Goal: Information Seeking & Learning: Learn about a topic

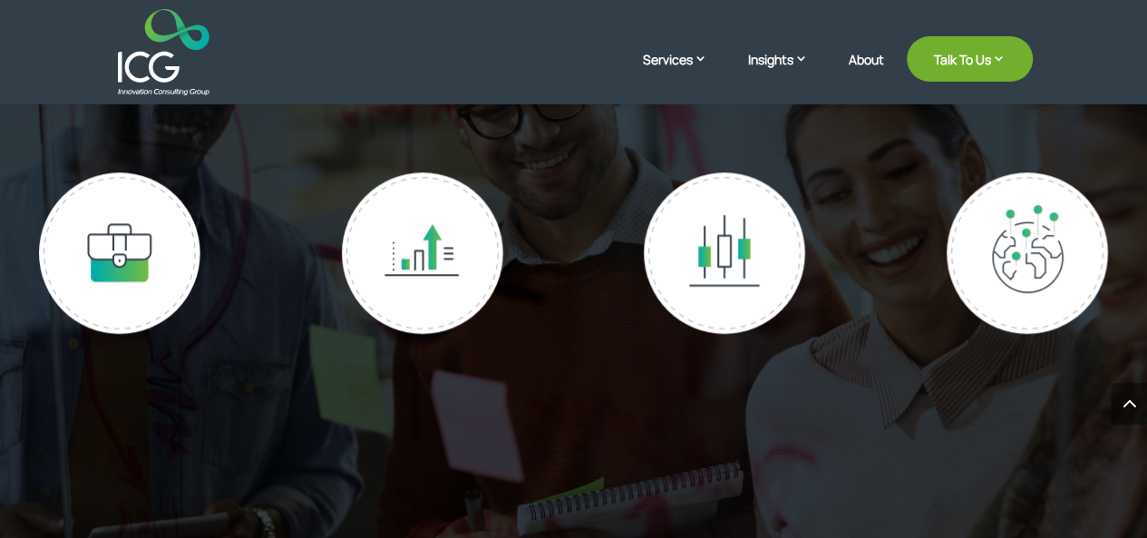
scroll to position [4175, 0]
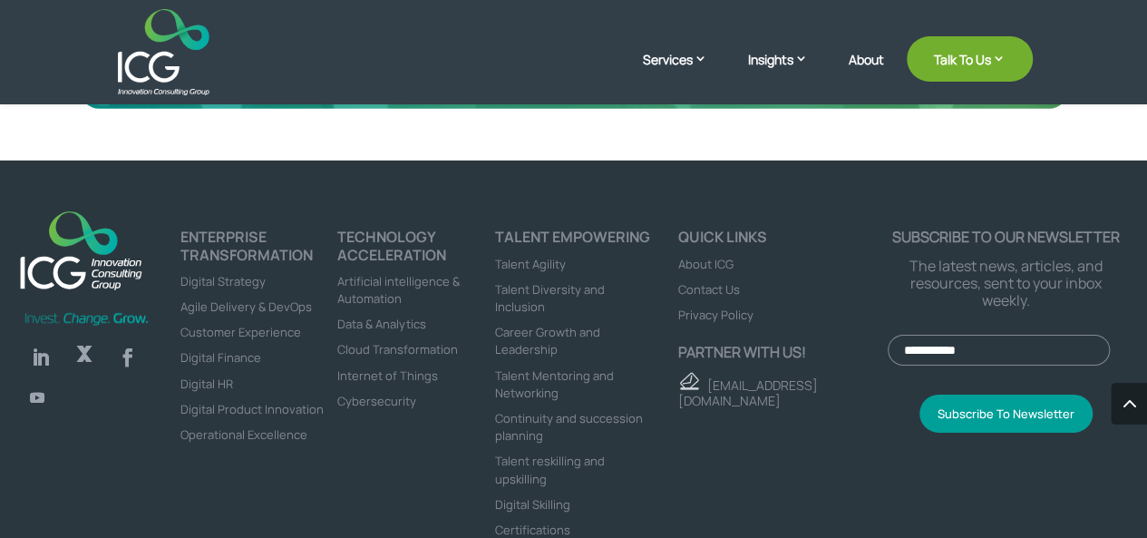
scroll to position [6231, 0]
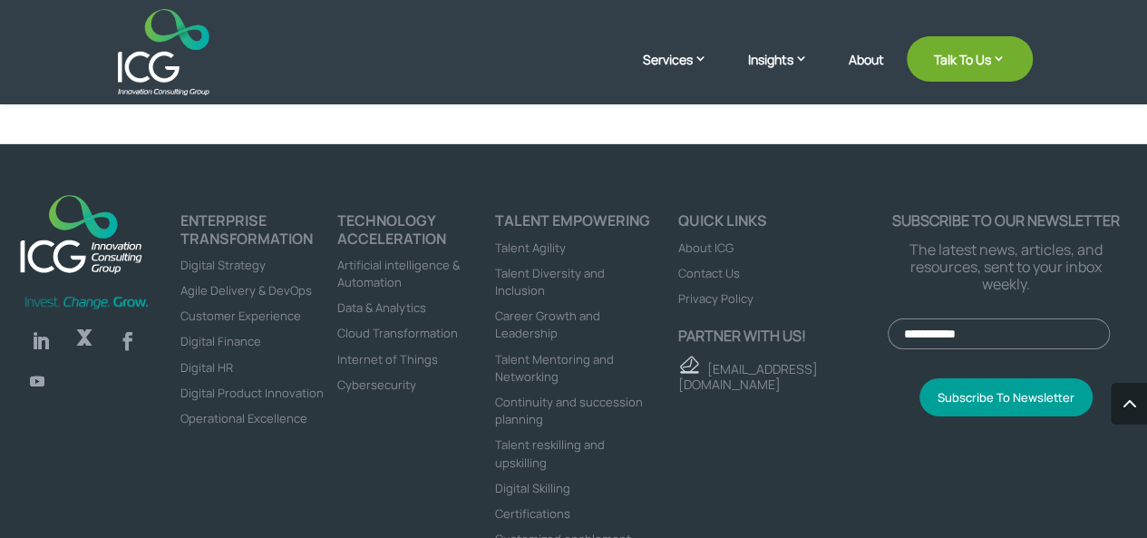
click at [692, 239] on span "About ICG" at bounding box center [705, 247] width 55 height 16
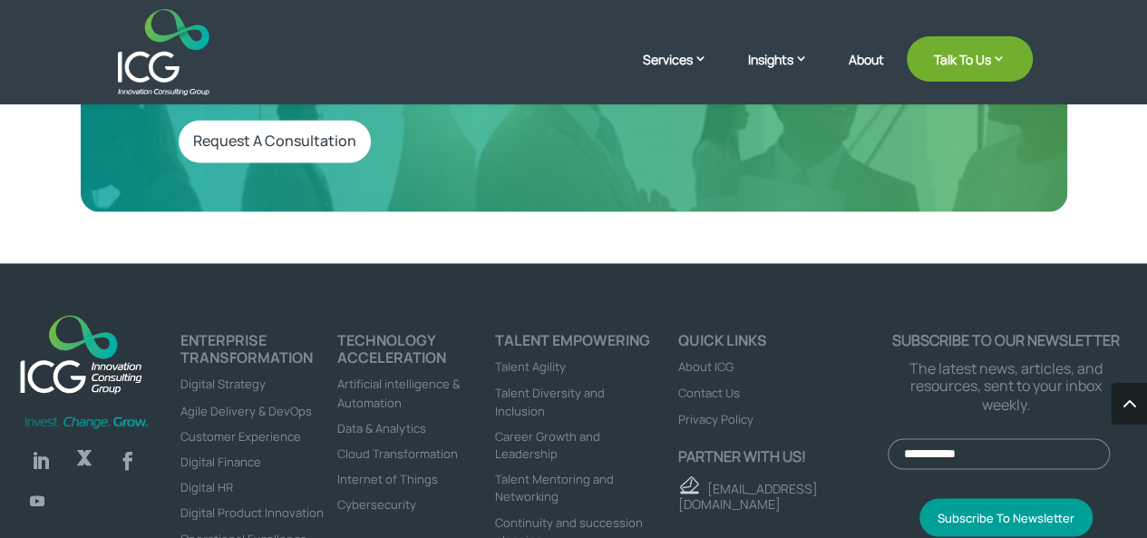
scroll to position [4864, 0]
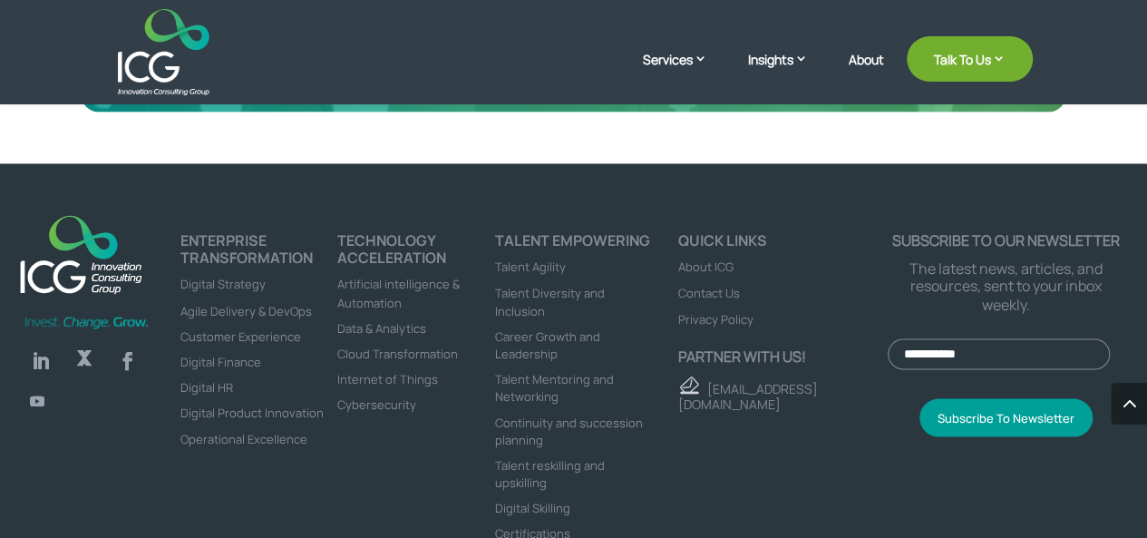
click at [415, 335] on span "Data & Analytics" at bounding box center [381, 327] width 89 height 16
